Goal: Communication & Community: Answer question/provide support

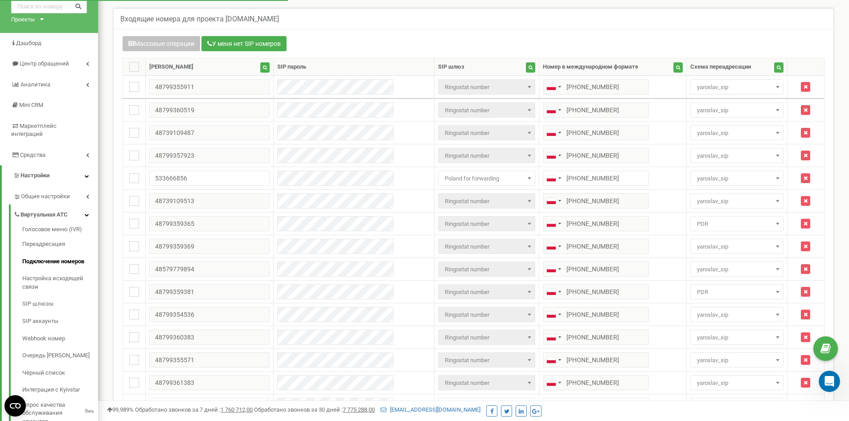
scroll to position [45, 0]
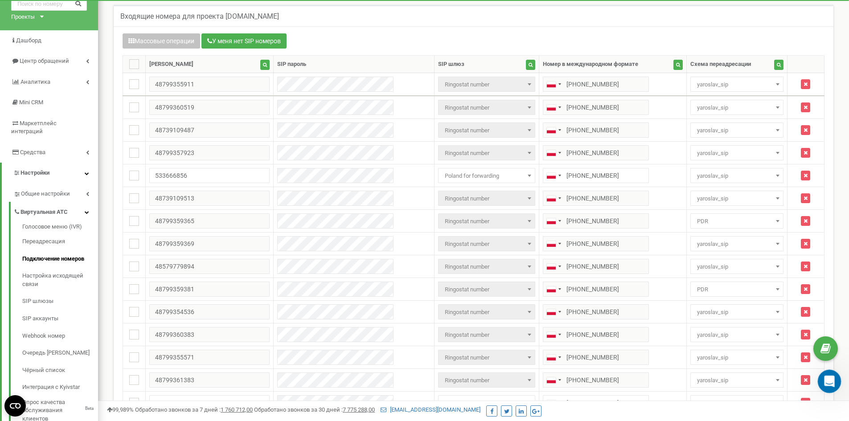
drag, startPoint x: 1647, startPoint y: 739, endPoint x: 825, endPoint y: 379, distance: 897.3
click at [824, 379] on icon "Открыть службу сообщений Intercom" at bounding box center [828, 380] width 15 height 15
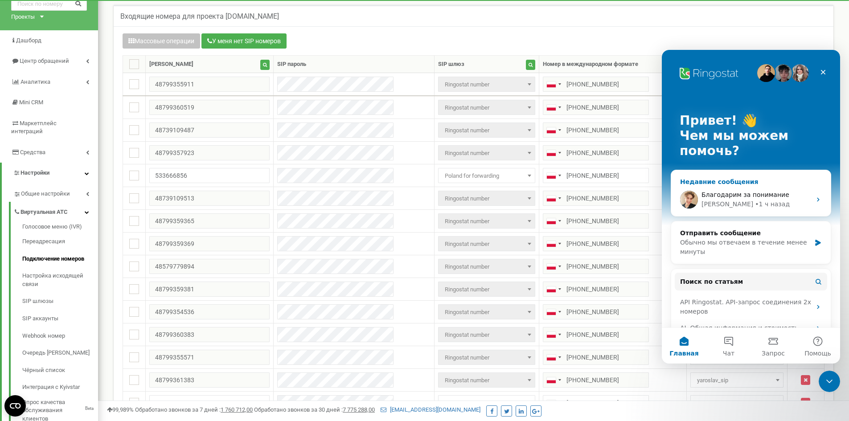
click at [726, 215] on div "Благодарим за понимание [PERSON_NAME] • 1 ч назад" at bounding box center [751, 199] width 160 height 33
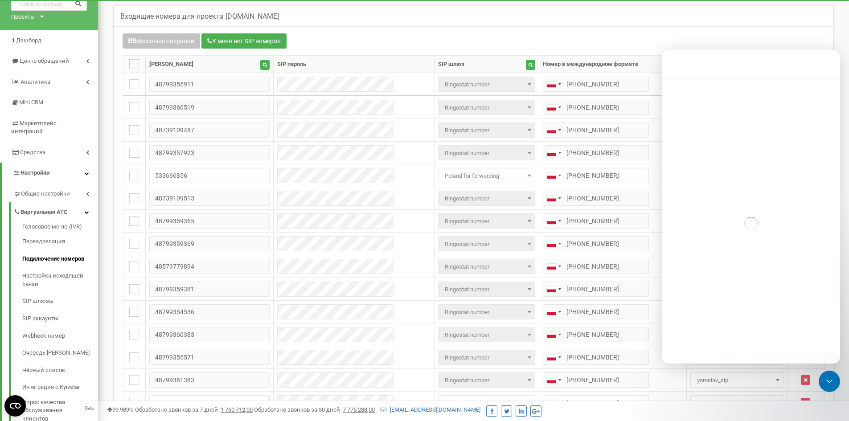
click at [726, 210] on div "Мессенджер Intercom" at bounding box center [751, 223] width 178 height 291
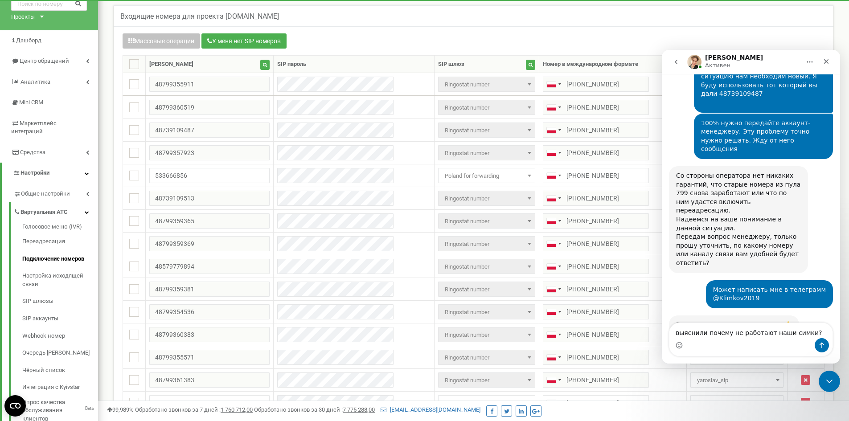
scroll to position [1519, 0]
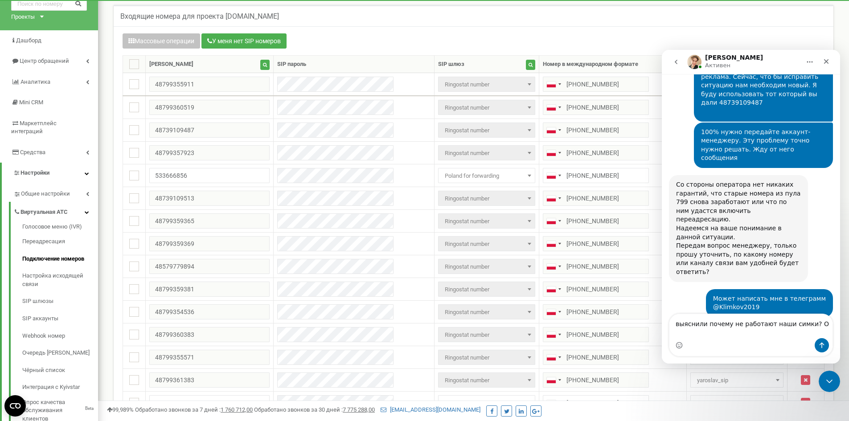
type textarea "выяснили почему не работают наши симки?"
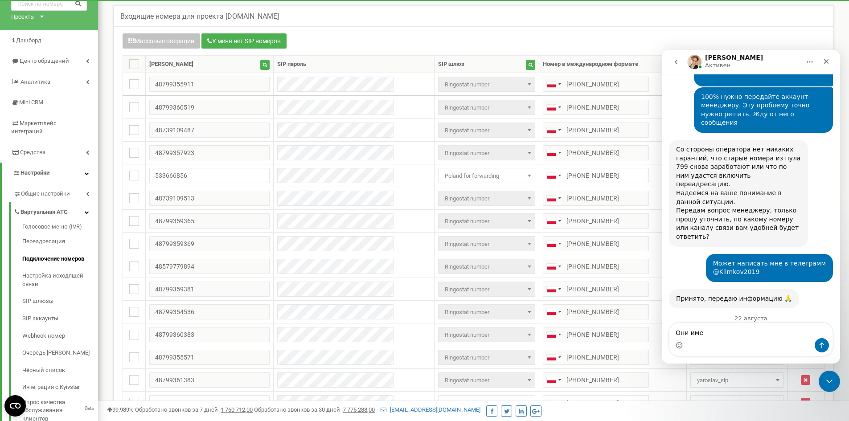
type textarea "Они име"
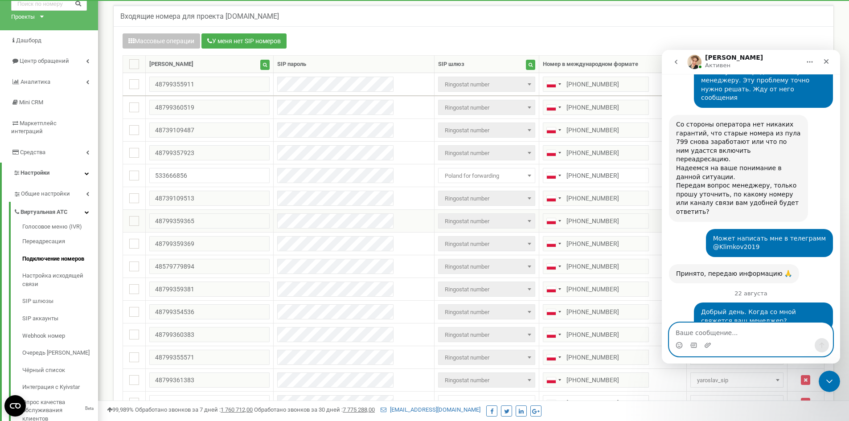
scroll to position [1599, 0]
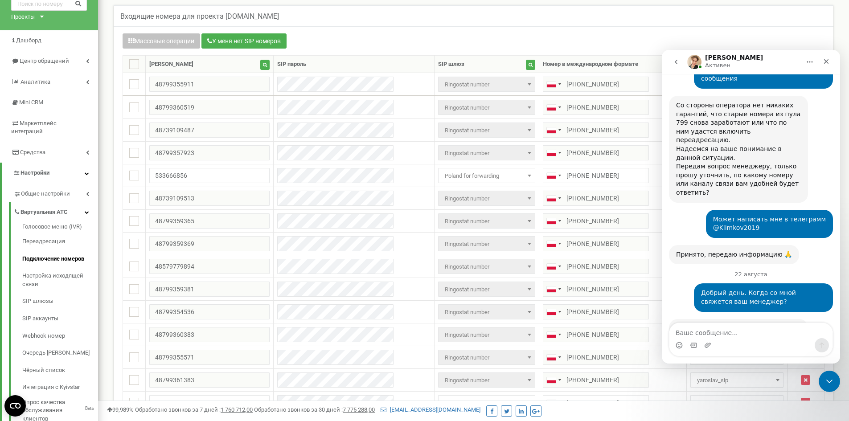
drag, startPoint x: 678, startPoint y: 279, endPoint x: 772, endPoint y: 295, distance: 95.4
click at [178, 174] on input "533666856" at bounding box center [209, 175] width 120 height 15
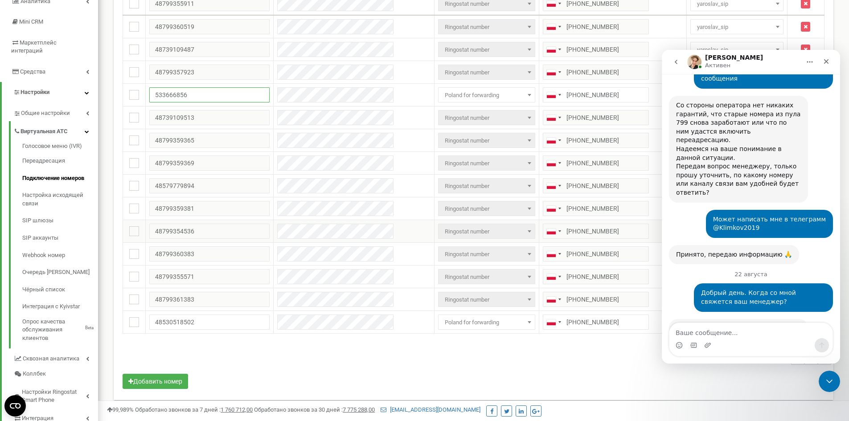
scroll to position [134, 0]
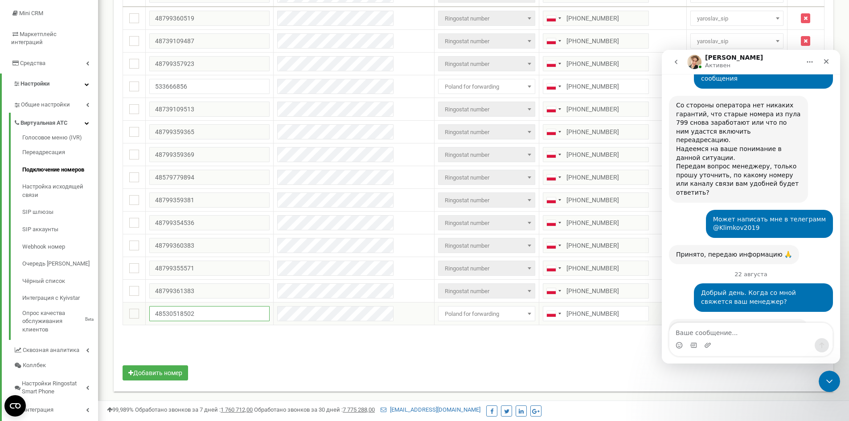
click at [217, 310] on input "48530518502" at bounding box center [209, 313] width 120 height 15
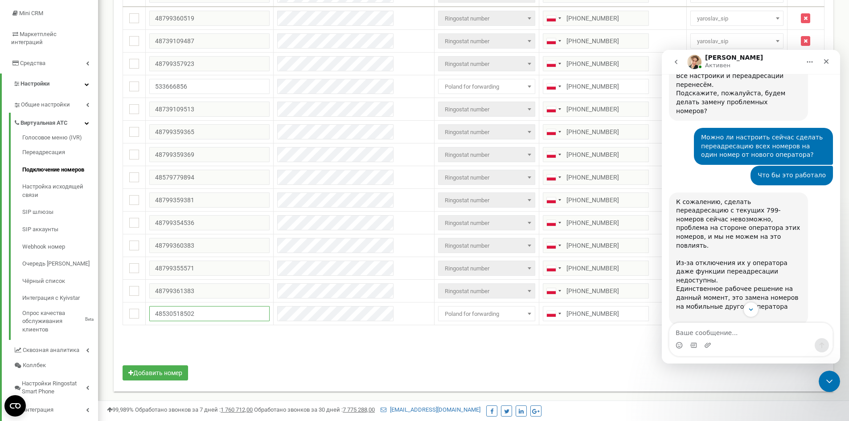
scroll to position [580, 0]
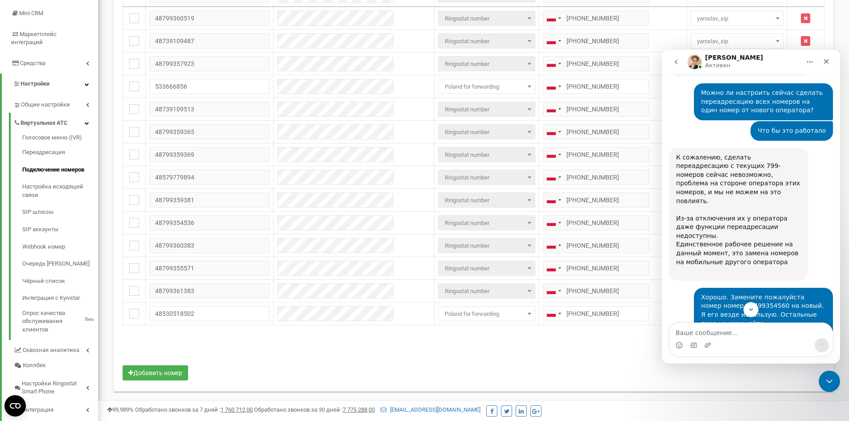
click at [733, 293] on div "Хорошо. Замените пожалуйста номер номер 48799354560 на новый. Я его везде испол…" at bounding box center [763, 323] width 125 height 61
copy div "48799354560"
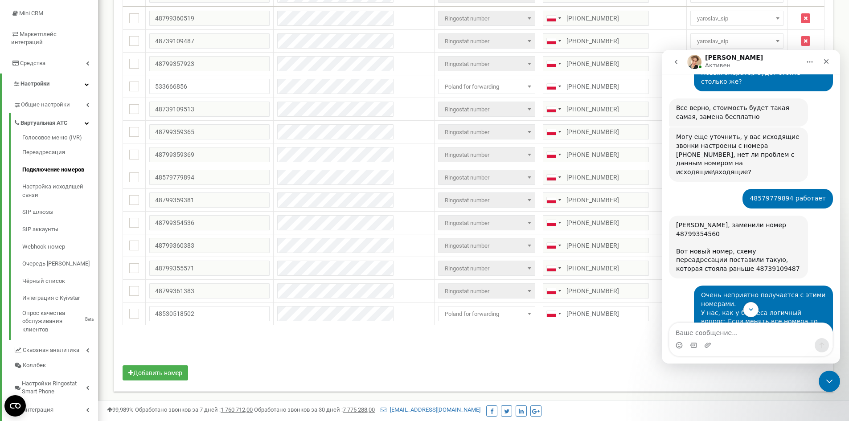
scroll to position [981, 0]
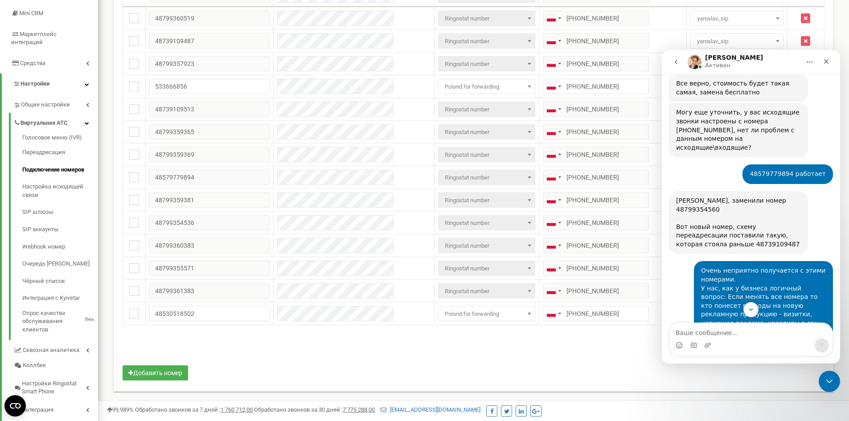
click at [808, 383] on div "Прошу вернуть номер 48799354560." at bounding box center [766, 387] width 120 height 9
copy div "48799354560"
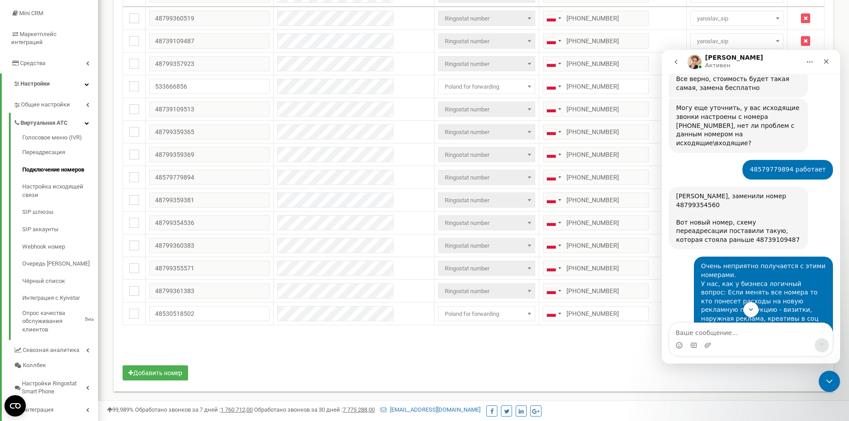
scroll to position [936, 0]
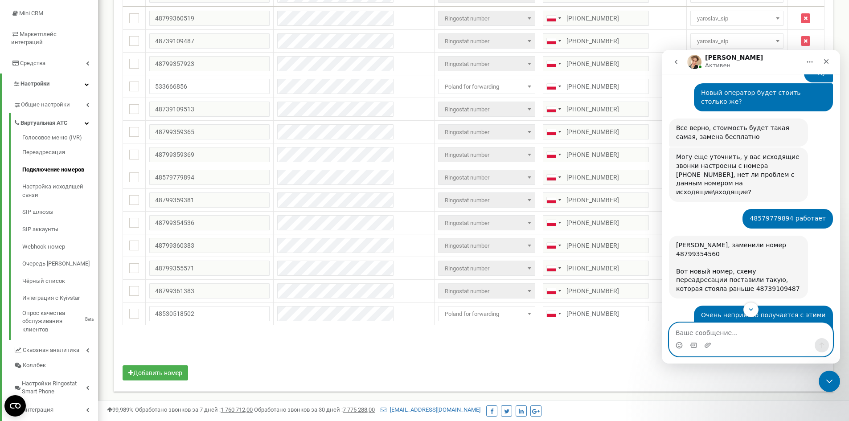
click at [725, 337] on textarea "Ваше сообщение..." at bounding box center [751, 330] width 163 height 15
paste textarea "48799354560"
click at [704, 241] on div "[PERSON_NAME], заменили номер 48799354560 Вот новый номер, схему переадресации …" at bounding box center [738, 267] width 125 height 53
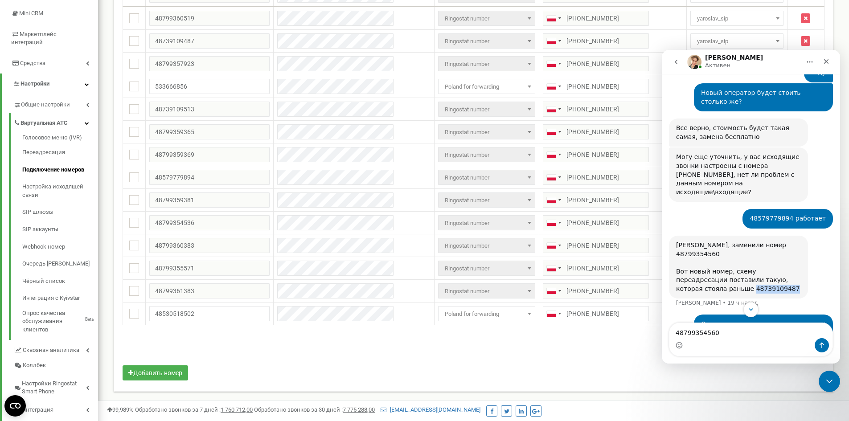
click at [704, 241] on div "[PERSON_NAME], заменили номер 48799354560 Вот новый номер, схему переадресации …" at bounding box center [738, 267] width 125 height 53
copy div "48739109487"
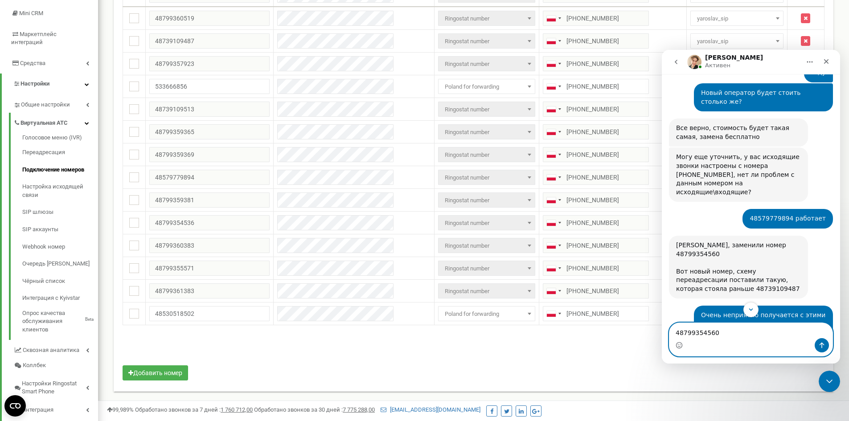
click at [720, 337] on textarea "48799354560" at bounding box center [751, 330] width 163 height 15
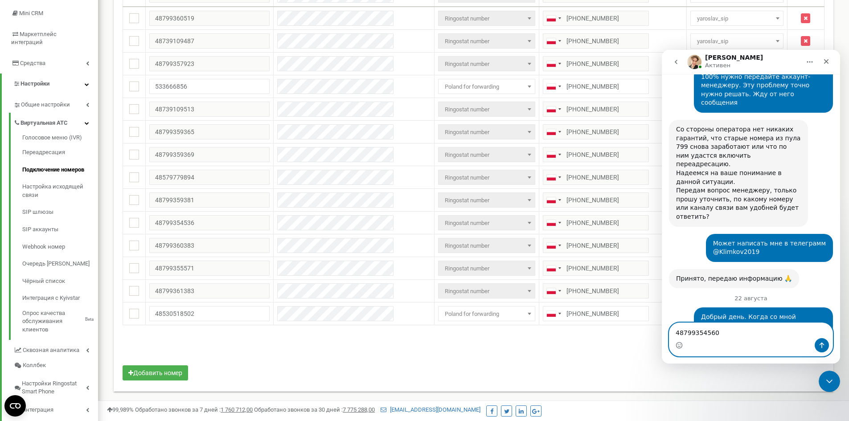
scroll to position [1599, 0]
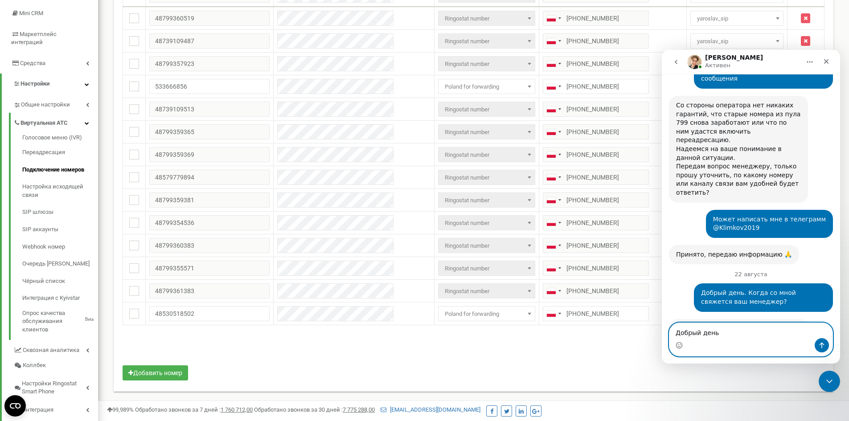
paste textarea "48799354560"
drag, startPoint x: 715, startPoint y: 331, endPoint x: 1283, endPoint y: 375, distance: 569.6
click html "[PERSON_NAME] каждый день помогает бизнесу эффективнее управлять рекламными бюд…"
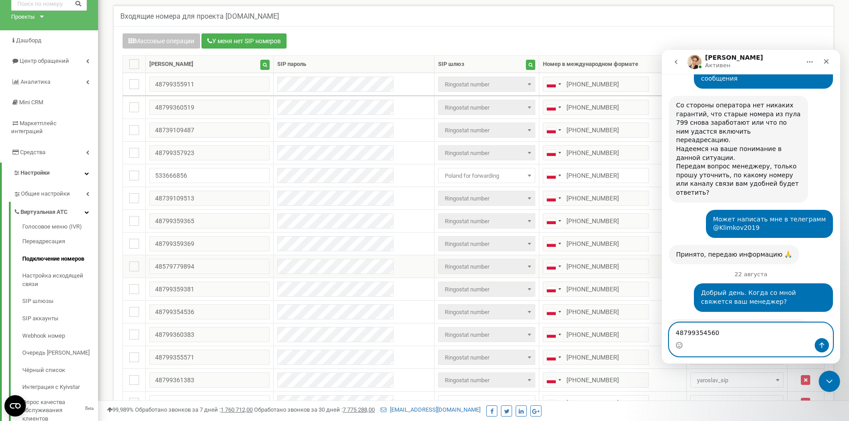
scroll to position [89, 0]
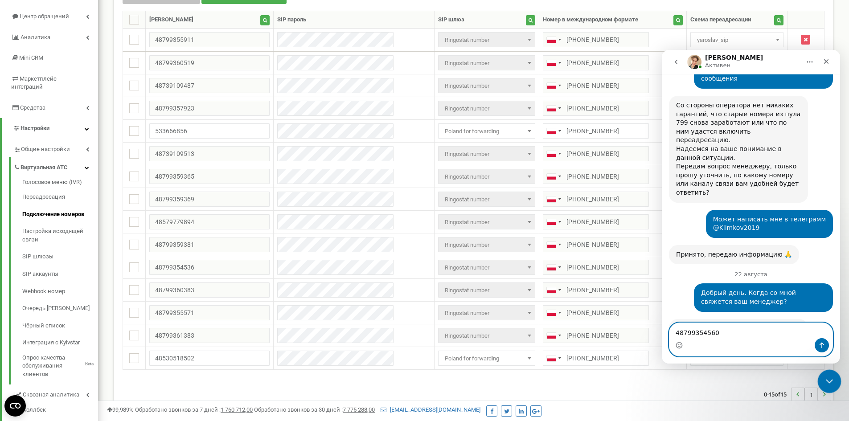
type textarea "48799354560"
click at [829, 383] on icon "Закрыть службу сообщений Intercom" at bounding box center [828, 380] width 11 height 11
